Goal: Task Accomplishment & Management: Use online tool/utility

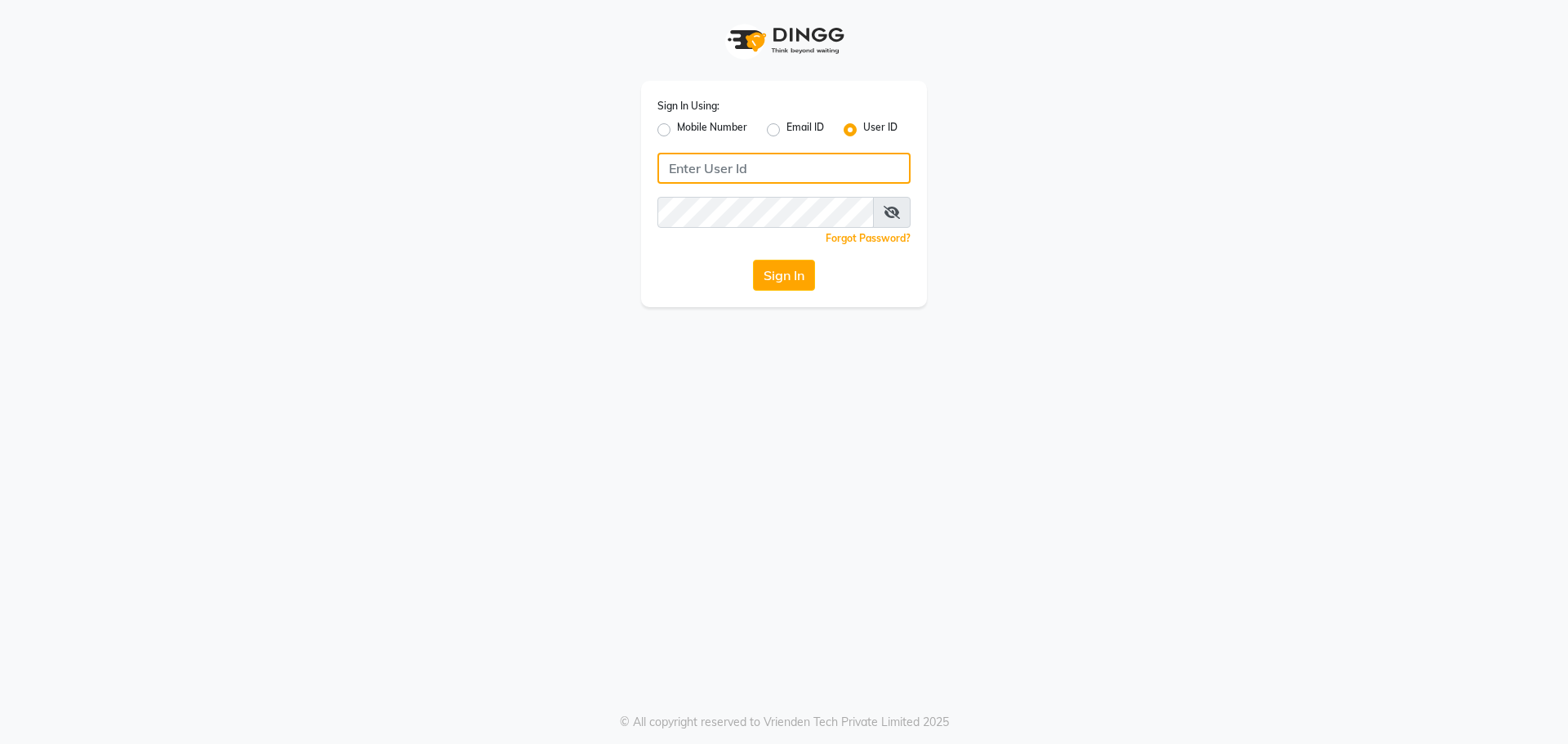
click at [689, 170] on input "Username" at bounding box center [783, 168] width 253 height 31
type input "blend"
click at [753, 260] on button "Sign In" at bounding box center [784, 275] width 62 height 31
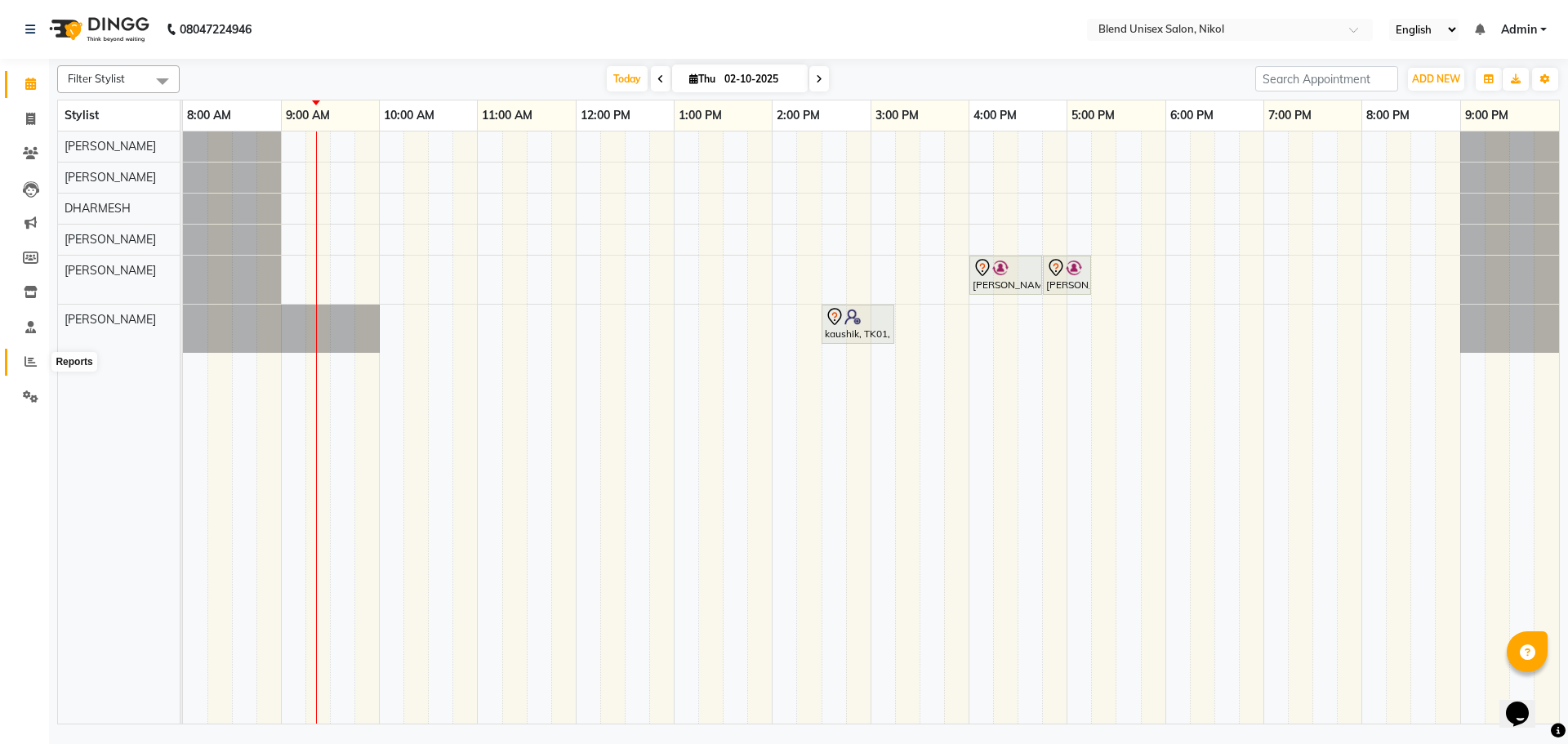
click at [30, 363] on icon at bounding box center [31, 361] width 12 height 12
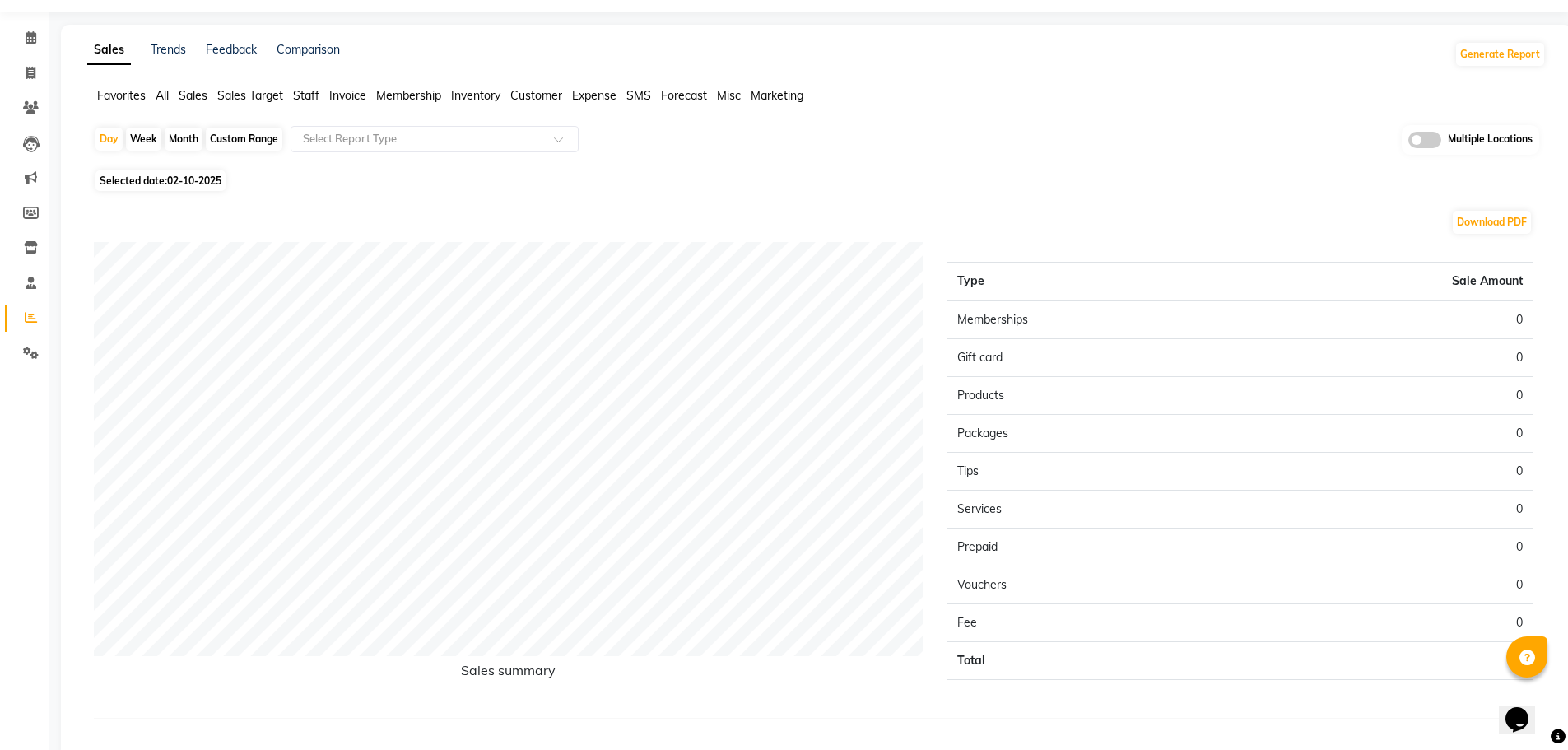
scroll to position [83, 0]
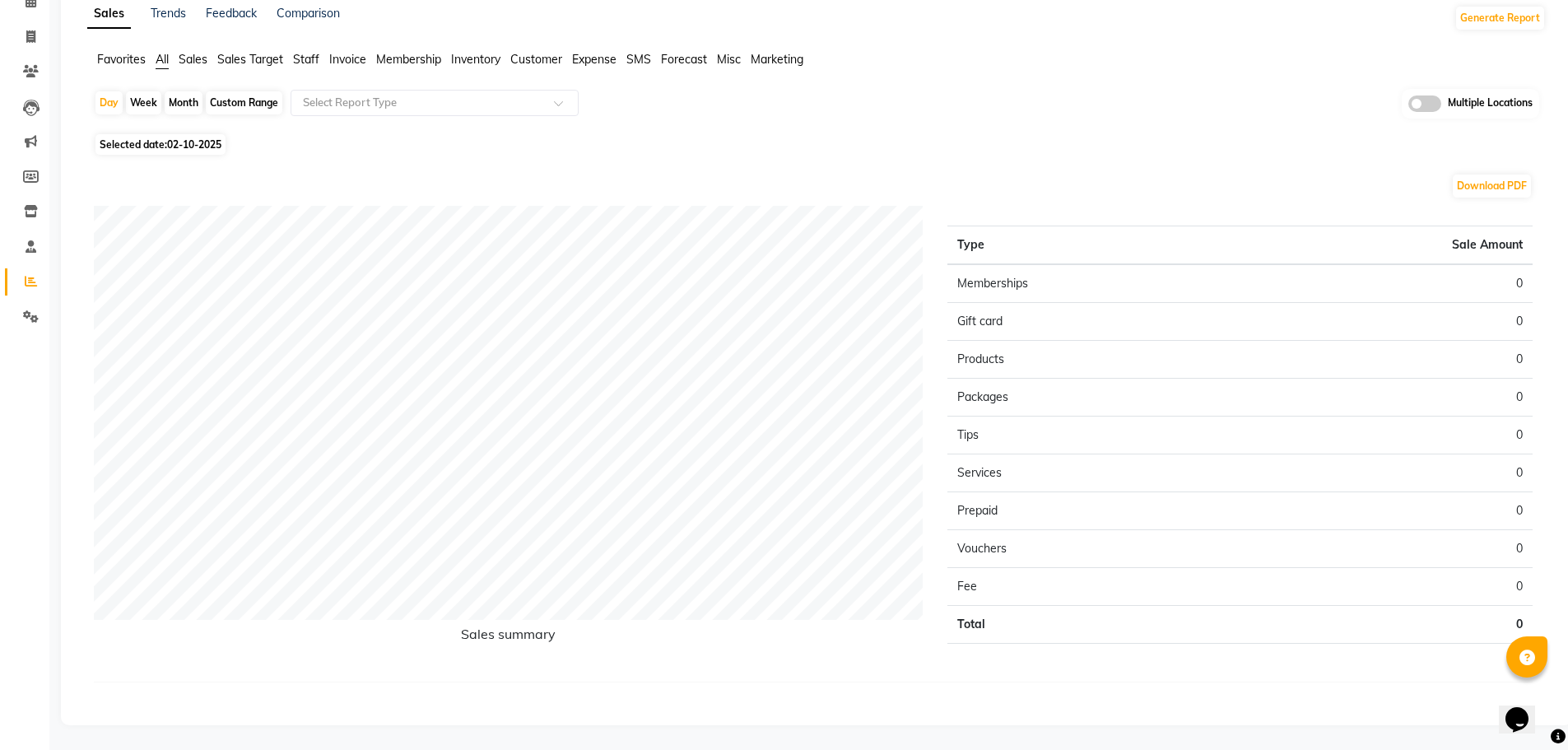
click at [183, 93] on div "Month" at bounding box center [184, 102] width 38 height 23
select select "10"
select select "2025"
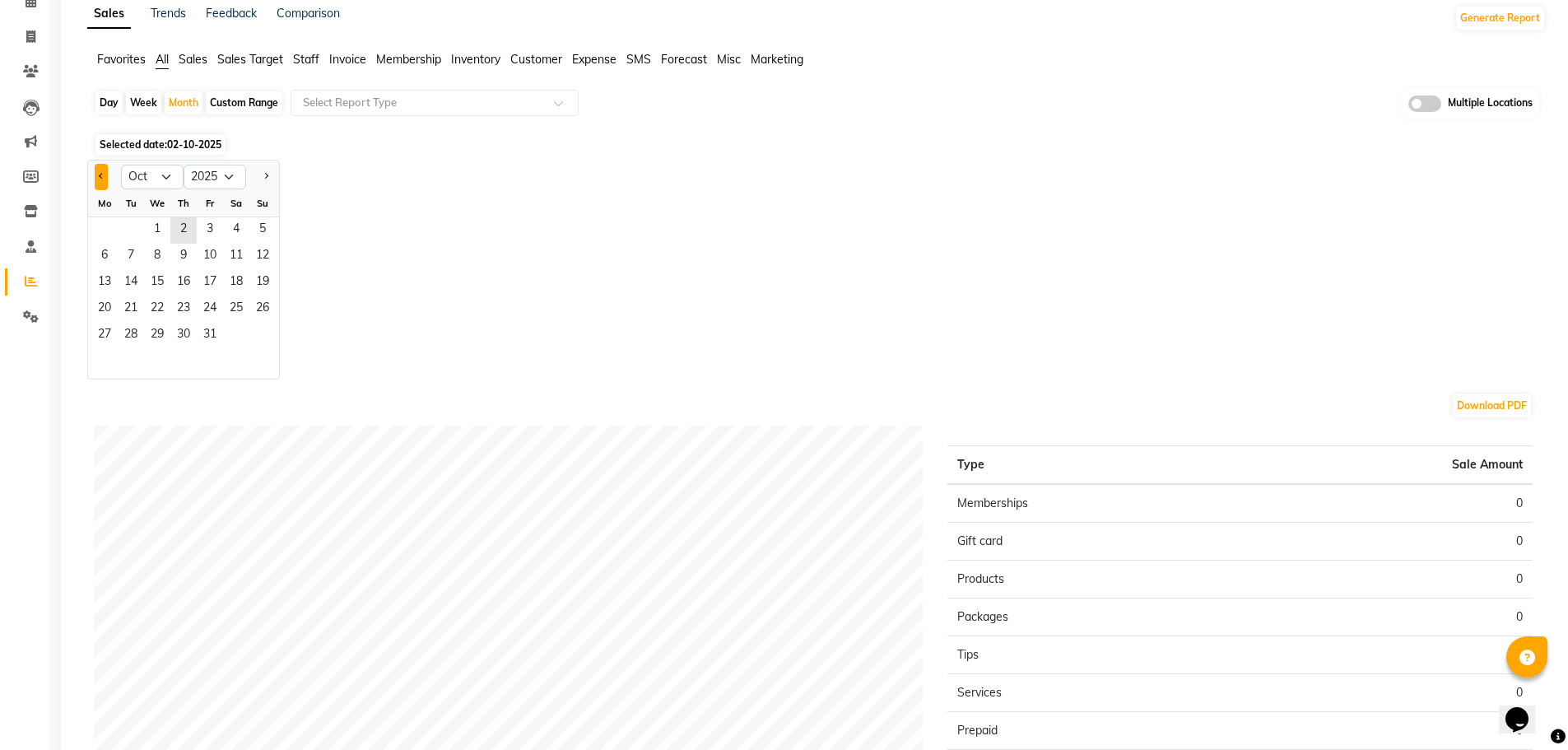
click at [100, 169] on button "Previous month" at bounding box center [100, 177] width 13 height 27
select select "9"
click at [103, 221] on span "1" at bounding box center [104, 230] width 27 height 27
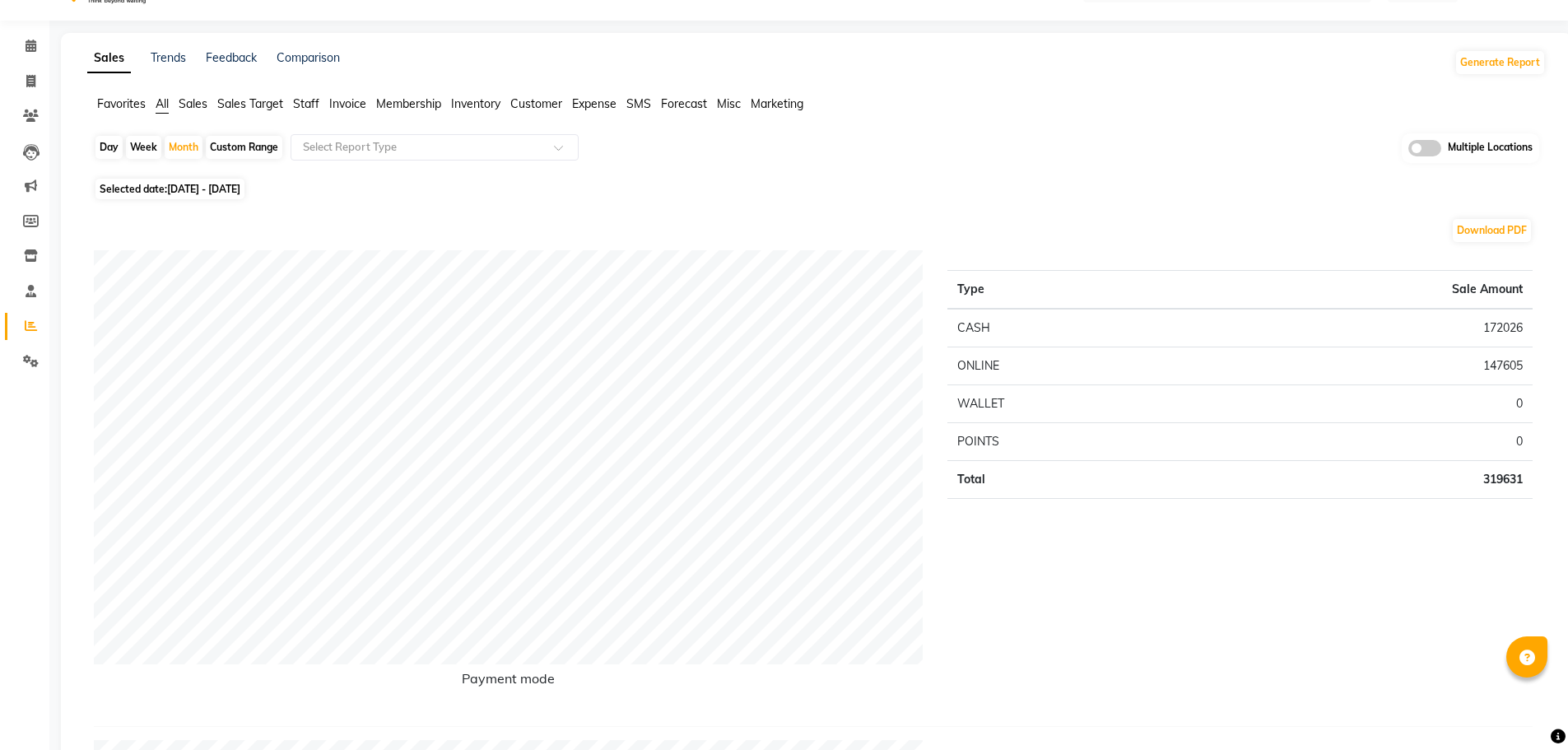
scroll to position [0, 0]
